Goal: Information Seeking & Learning: Compare options

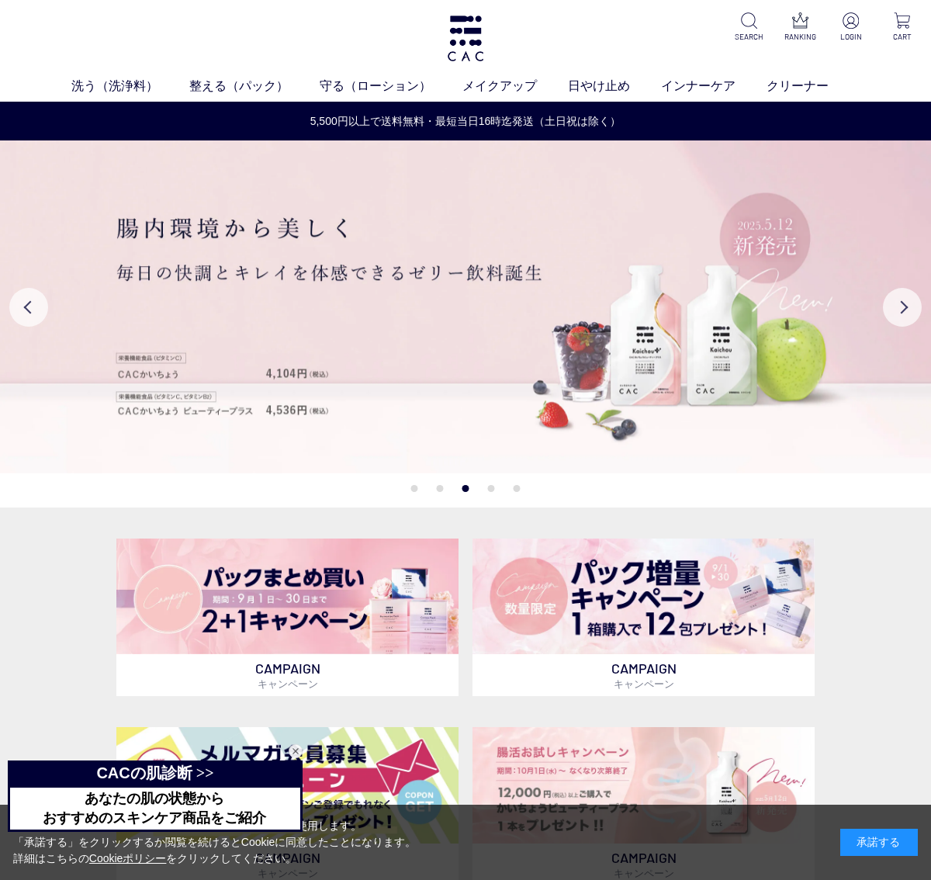
click at [527, 70] on div "洗う（洗浄料） 液体洗浄料 パウダー洗浄料 泡洗顔料 グッズ 整える（パック） フェイスパック ヘアパック 守る（ローション） 保湿化粧水 柔軟化粧水 美容液…" at bounding box center [465, 51] width 931 height 102
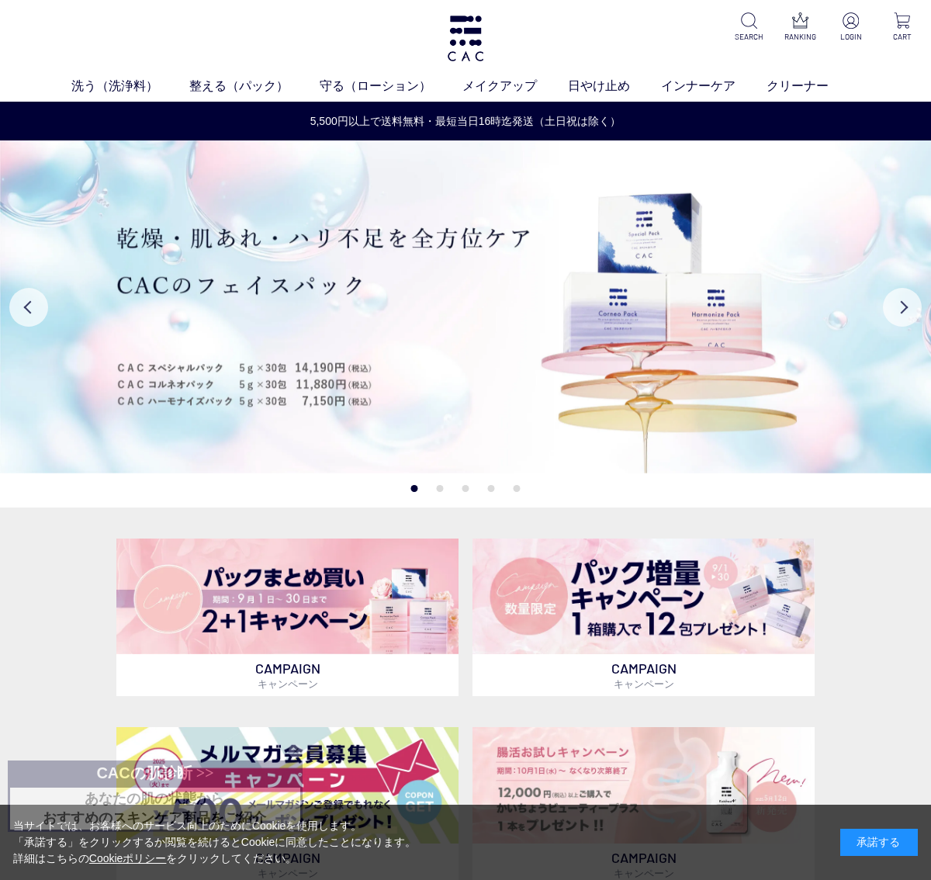
click at [501, 120] on link "フェイスカラー" at bounding box center [490, 115] width 76 height 12
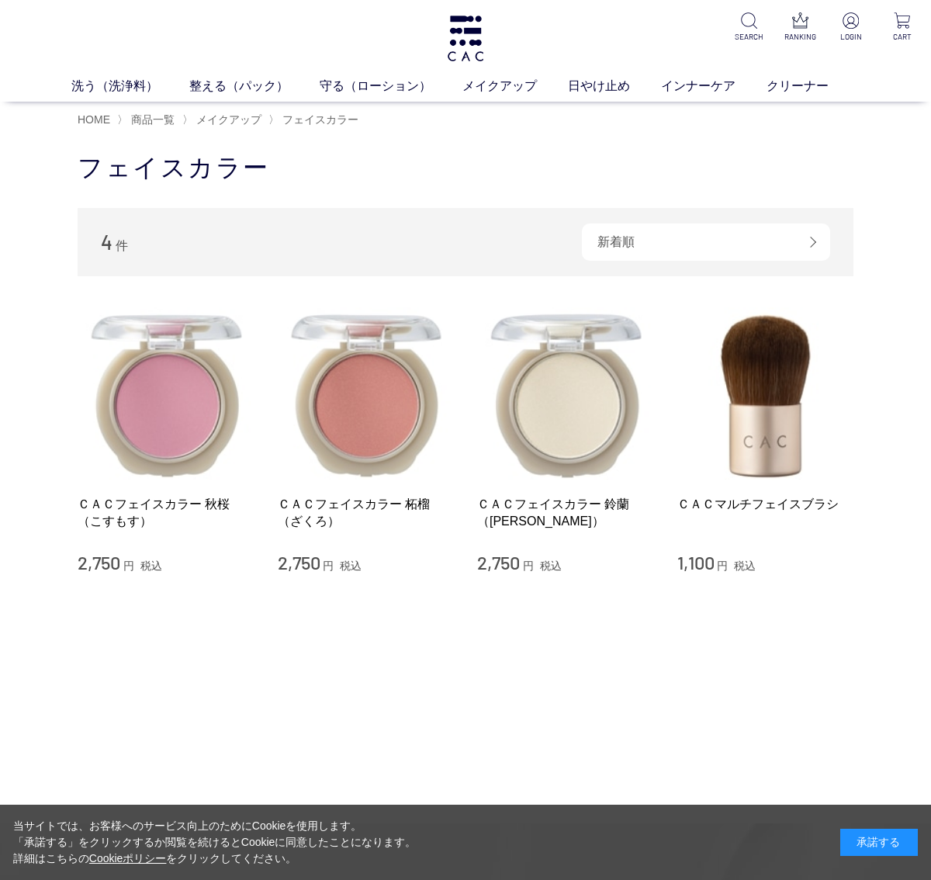
click at [359, 94] on link "守る（ローション）" at bounding box center [391, 86] width 143 height 19
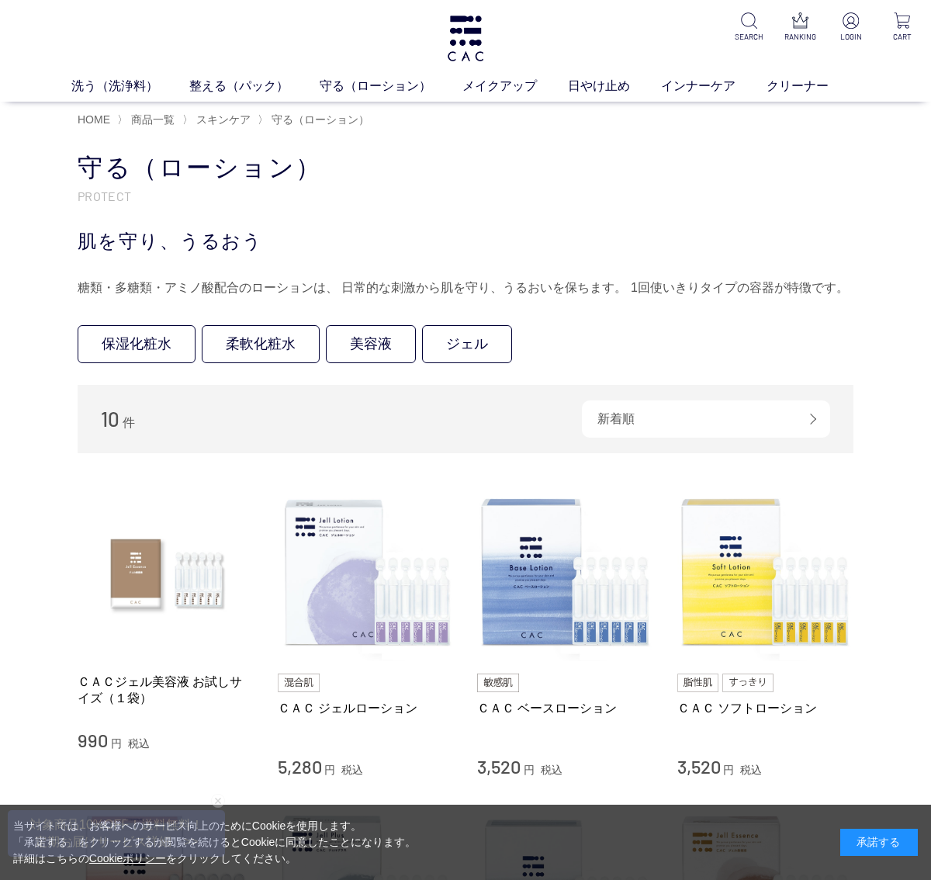
click at [501, 91] on link "メイクアップ" at bounding box center [516, 86] width 106 height 19
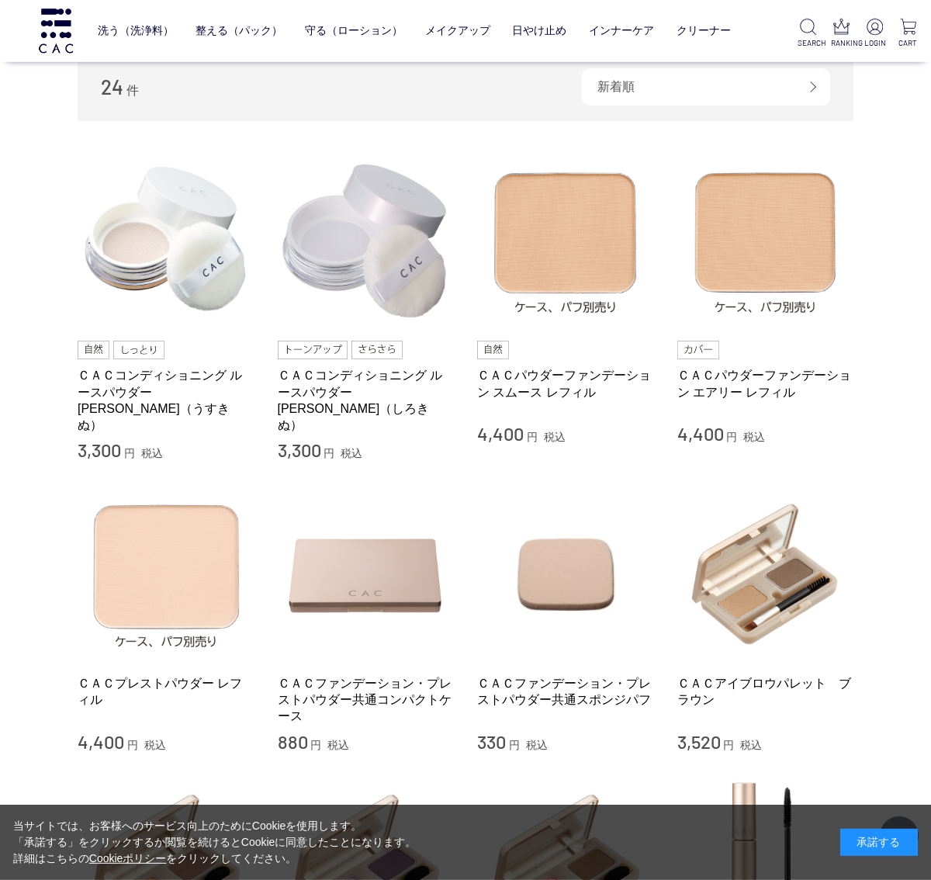
scroll to position [256, 0]
click at [747, 382] on link "ＣＡＣパウダーファンデーション エアリー レフィル" at bounding box center [765, 382] width 177 height 33
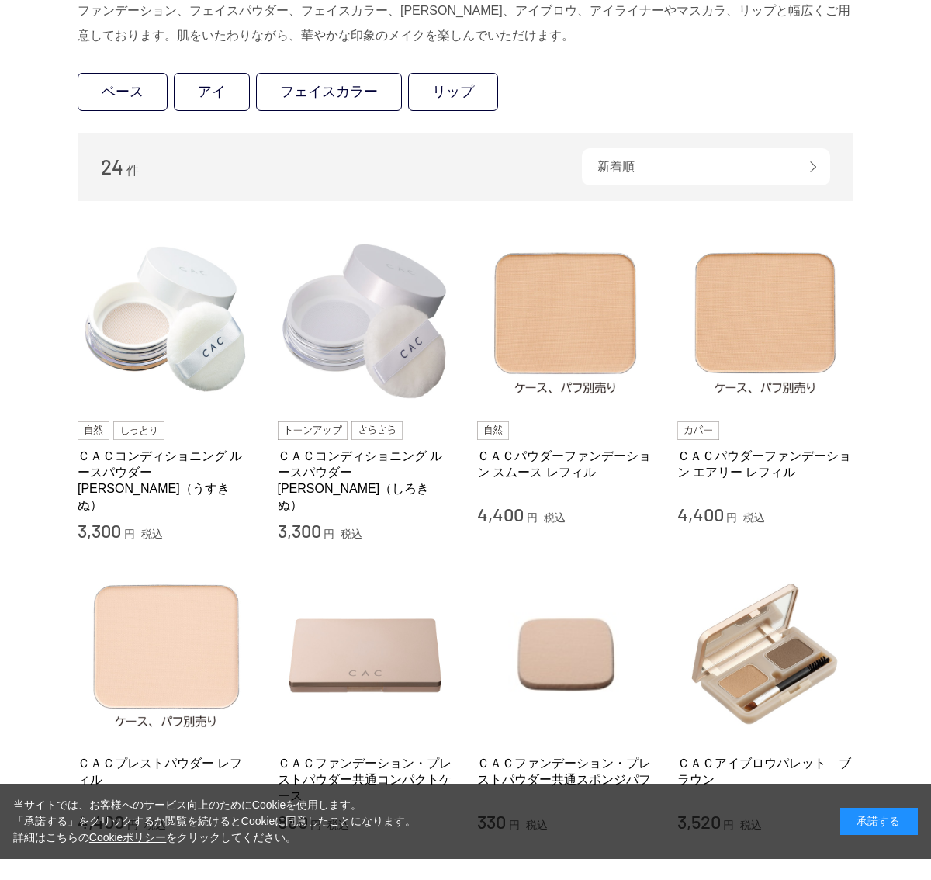
scroll to position [341, 0]
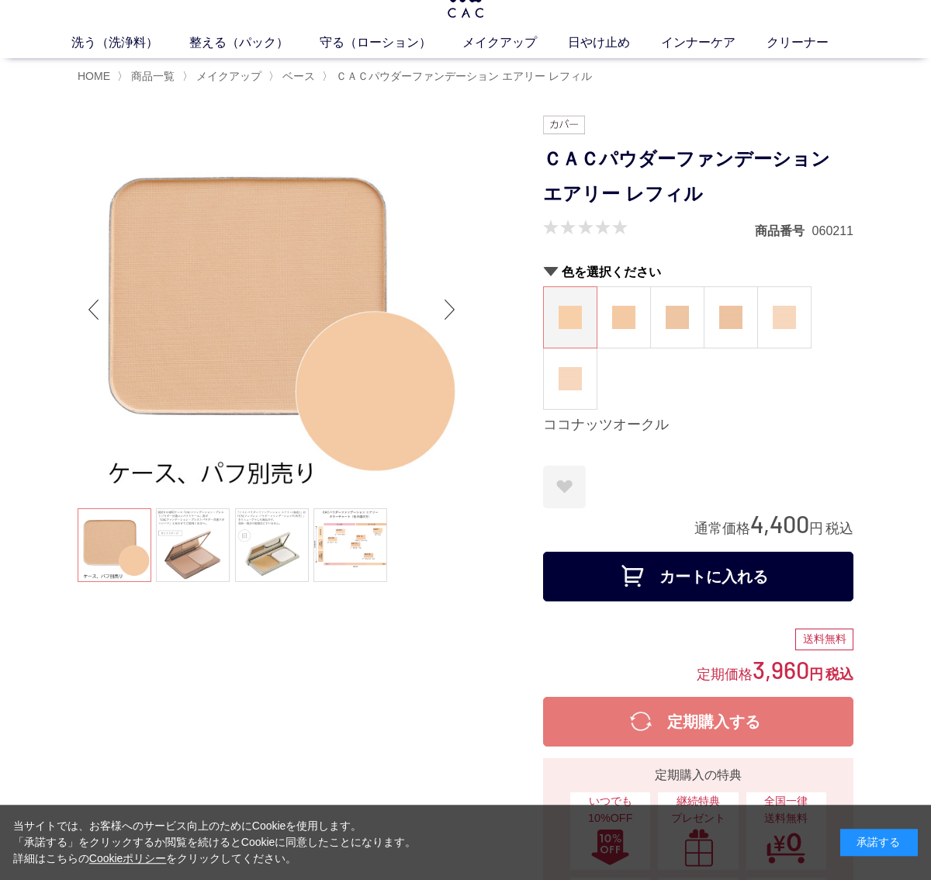
scroll to position [43, 0]
click at [573, 373] on img at bounding box center [570, 378] width 23 height 23
